Goal: Navigation & Orientation: Find specific page/section

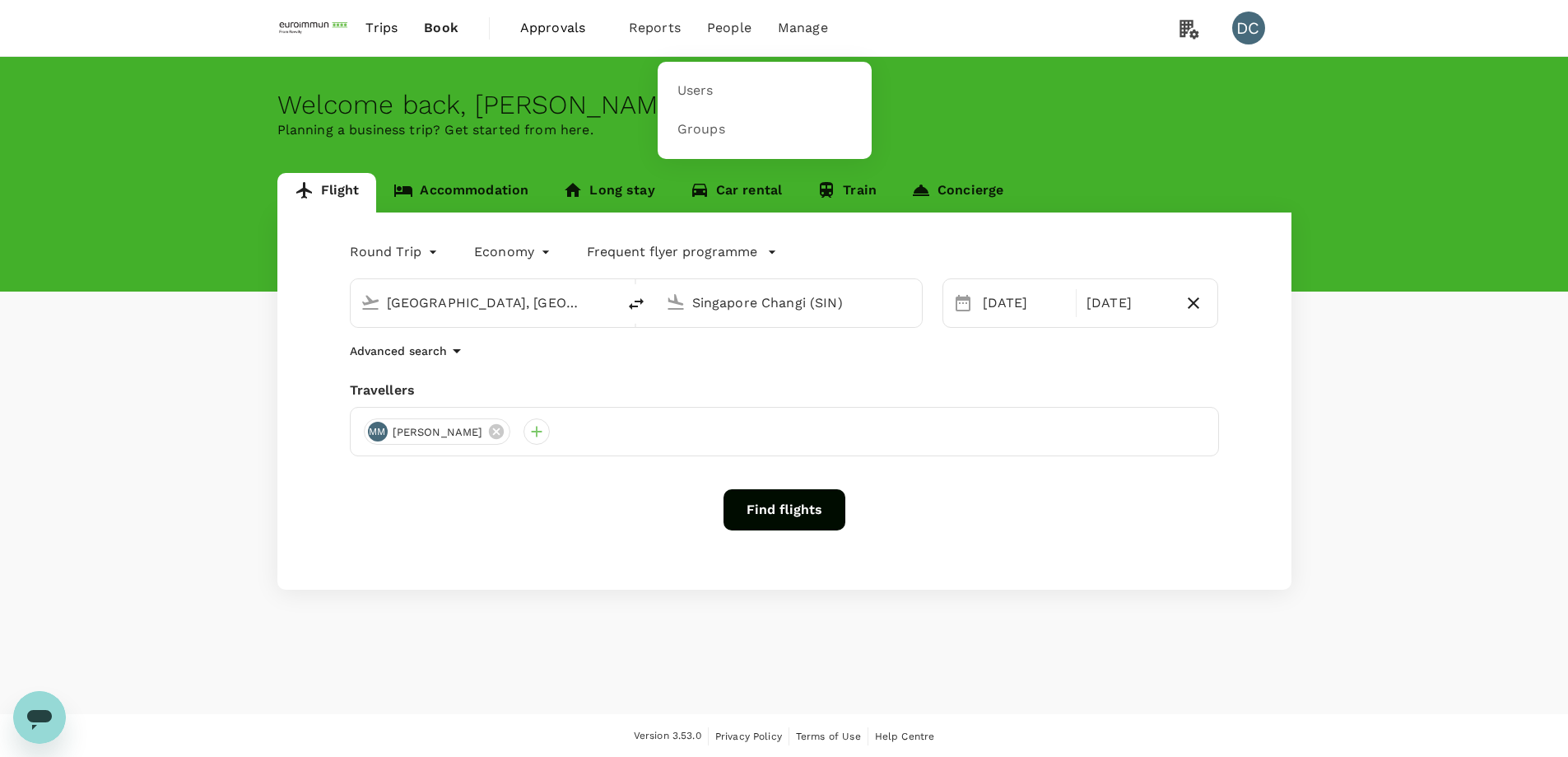
click at [716, 24] on span "People" at bounding box center [729, 28] width 44 height 20
click at [696, 93] on span "Users" at bounding box center [696, 91] width 36 height 19
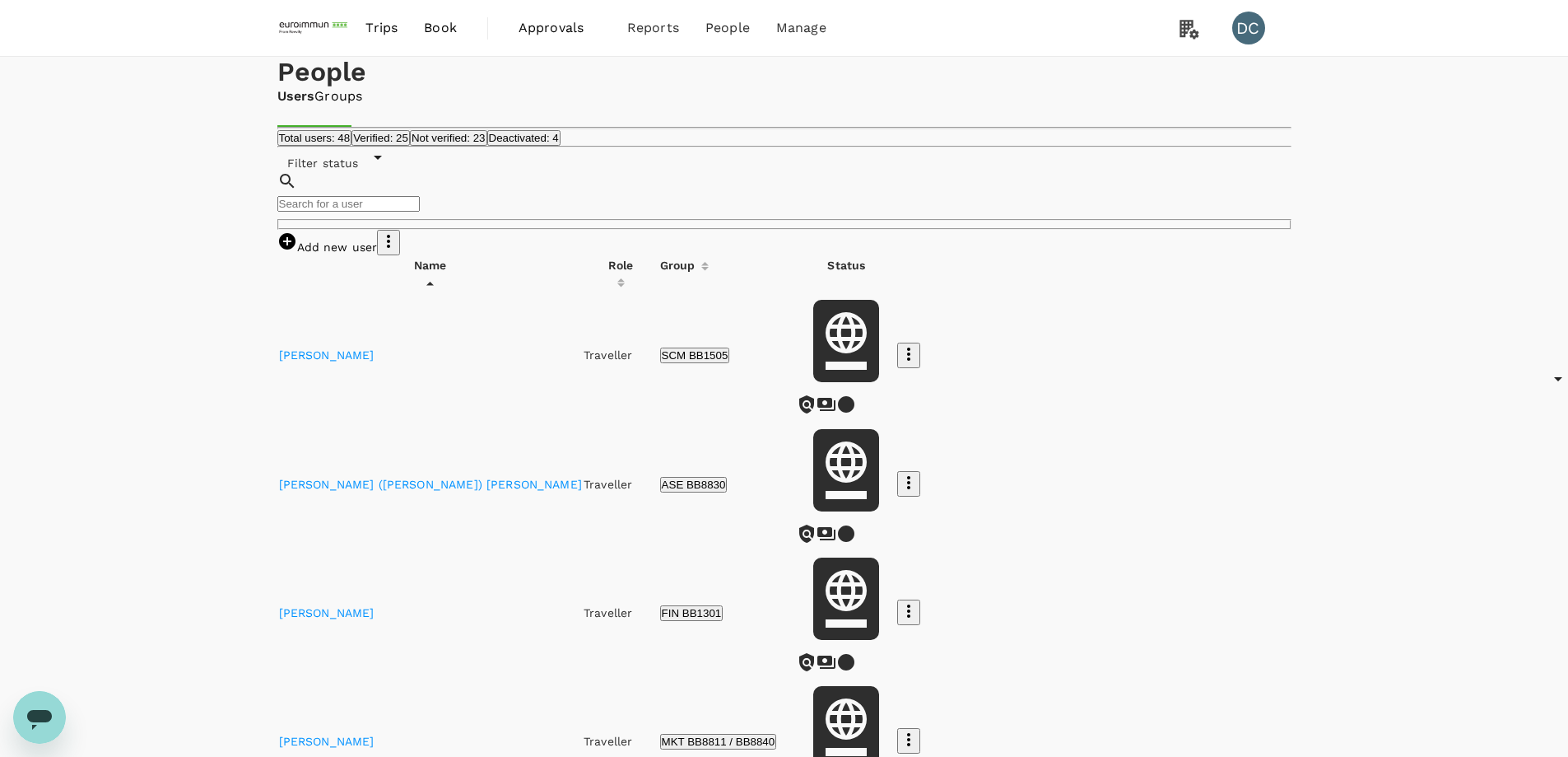
click at [393, 26] on span "Trips" at bounding box center [382, 28] width 32 height 20
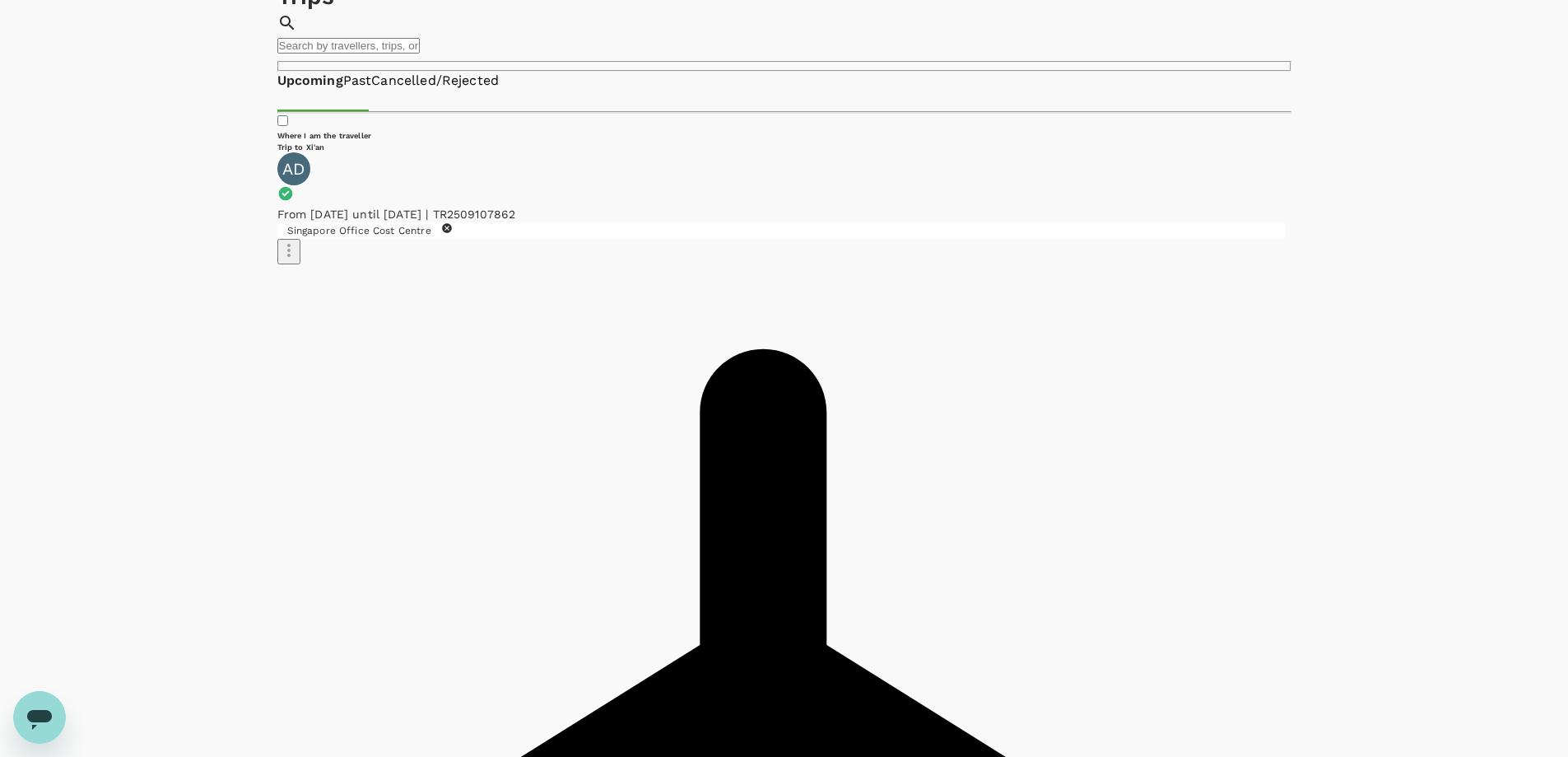
scroll to position [82, 0]
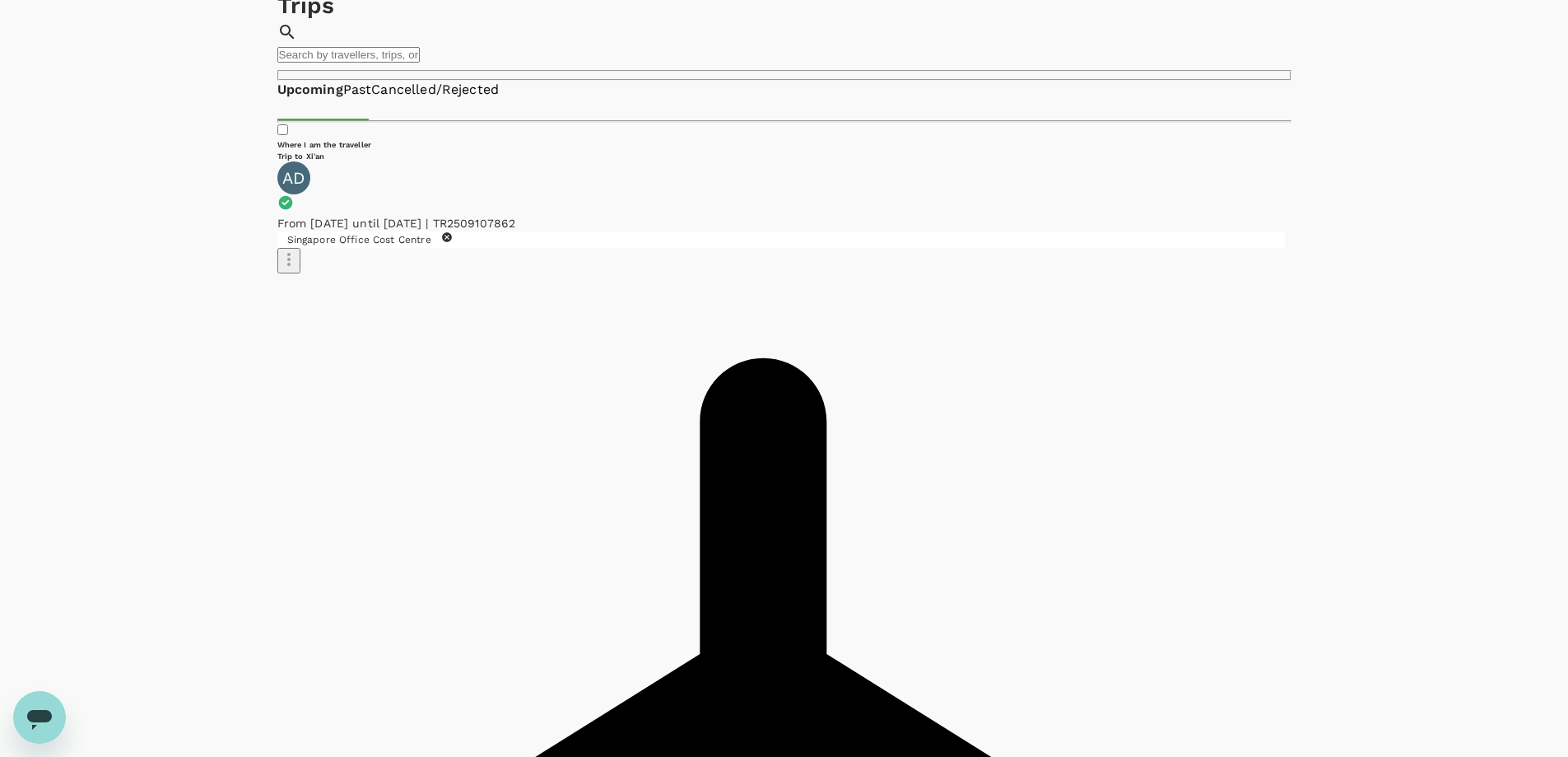
click at [299, 250] on icon "button" at bounding box center [289, 260] width 20 height 20
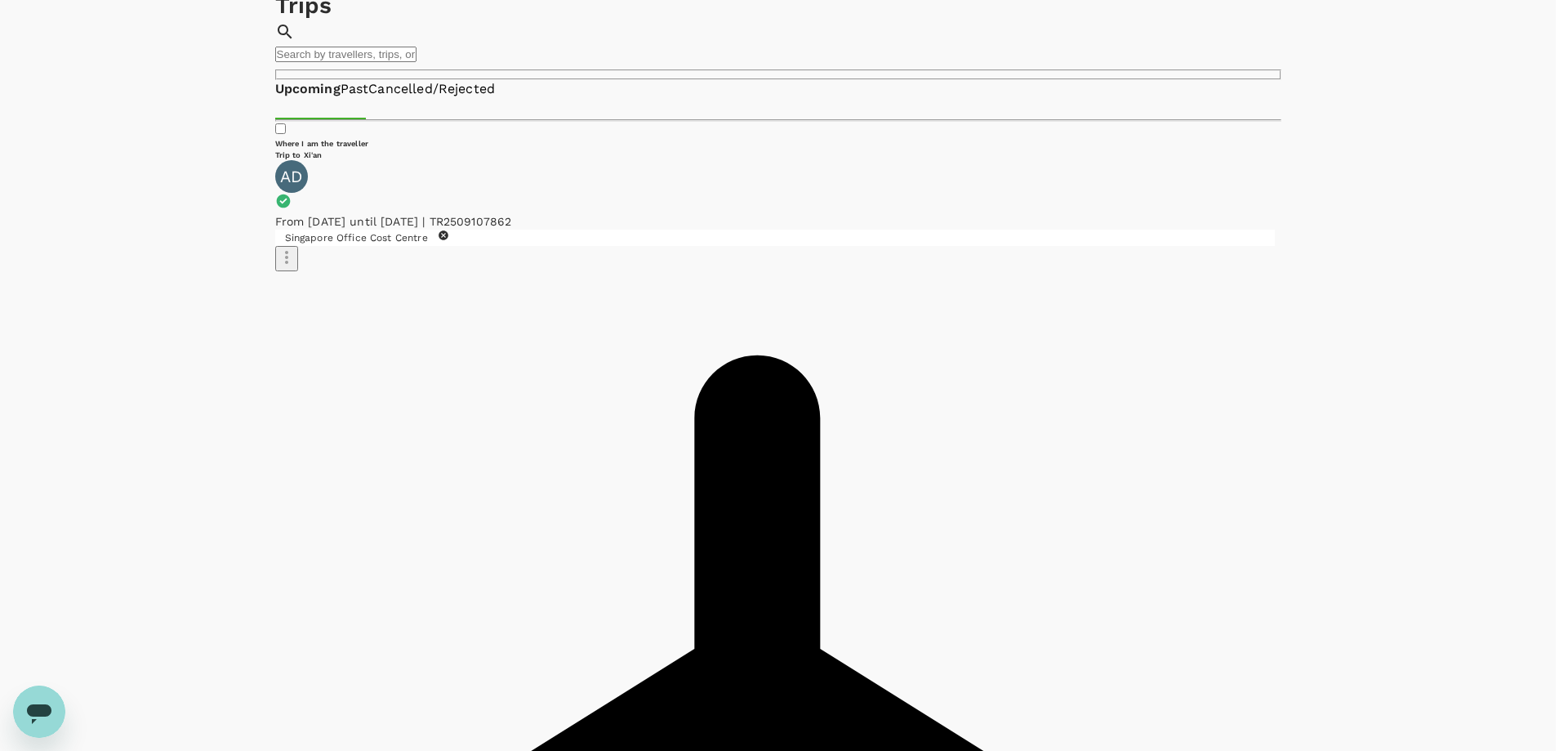
click at [1013, 230] on div at bounding box center [784, 375] width 1568 height 751
